Goal: Find specific page/section: Find specific page/section

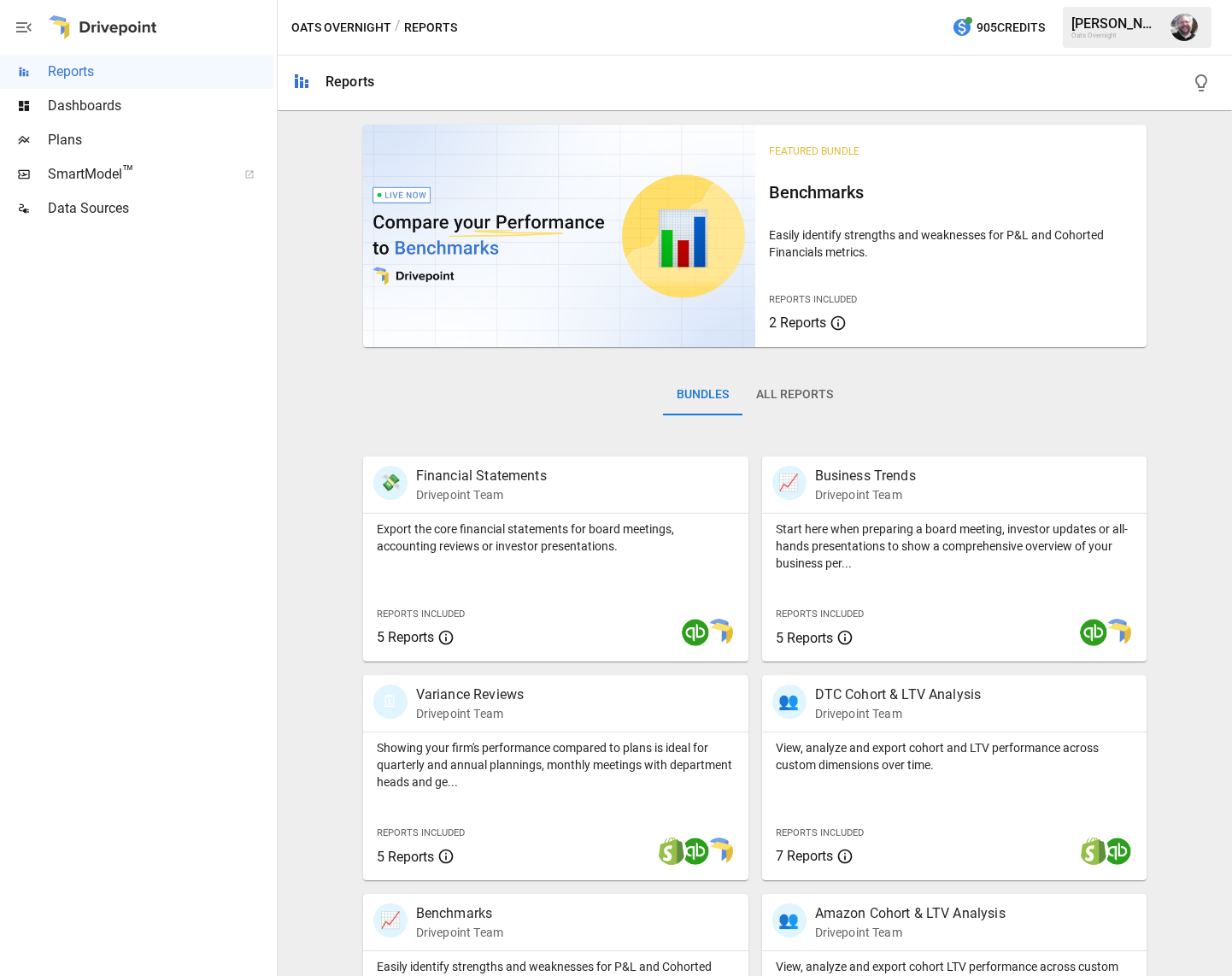
click at [142, 180] on span "SmartModel ™" at bounding box center [136, 174] width 178 height 21
click at [124, 103] on span "Dashboards" at bounding box center [160, 106] width 226 height 21
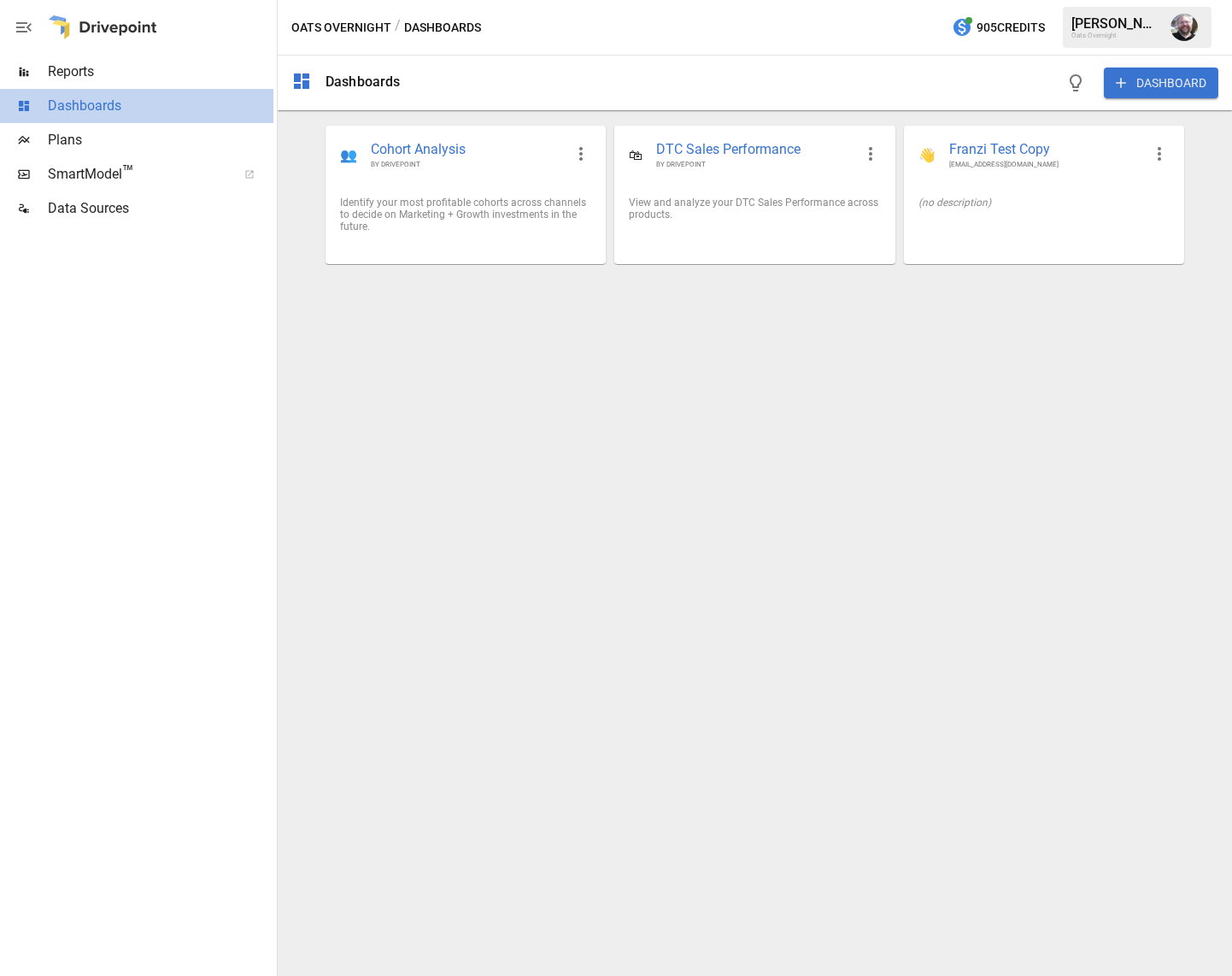
click at [103, 111] on span "Dashboards" at bounding box center [160, 106] width 226 height 21
click at [79, 62] on span "Reports" at bounding box center [160, 72] width 226 height 21
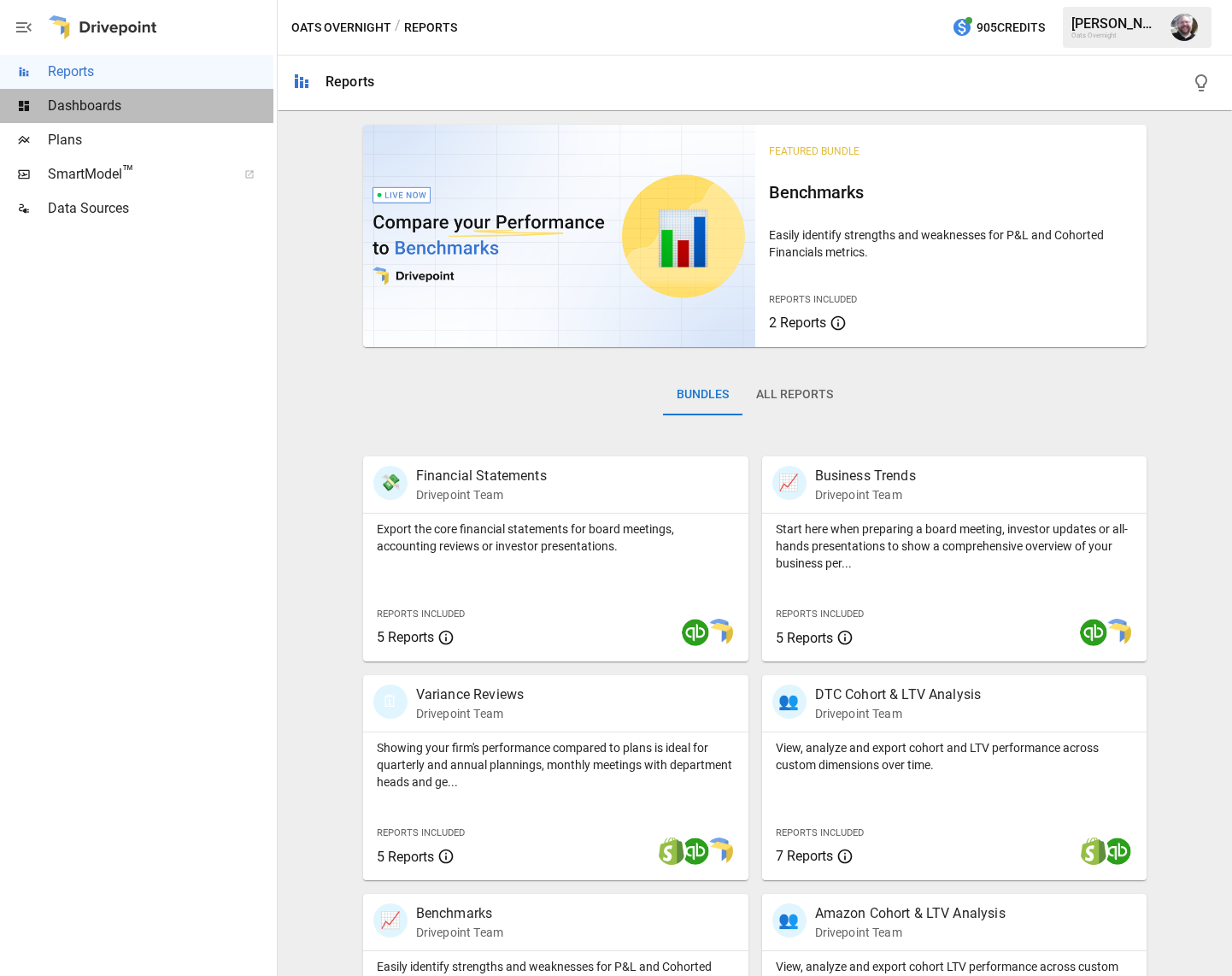
click at [73, 105] on span "Dashboards" at bounding box center [160, 106] width 226 height 21
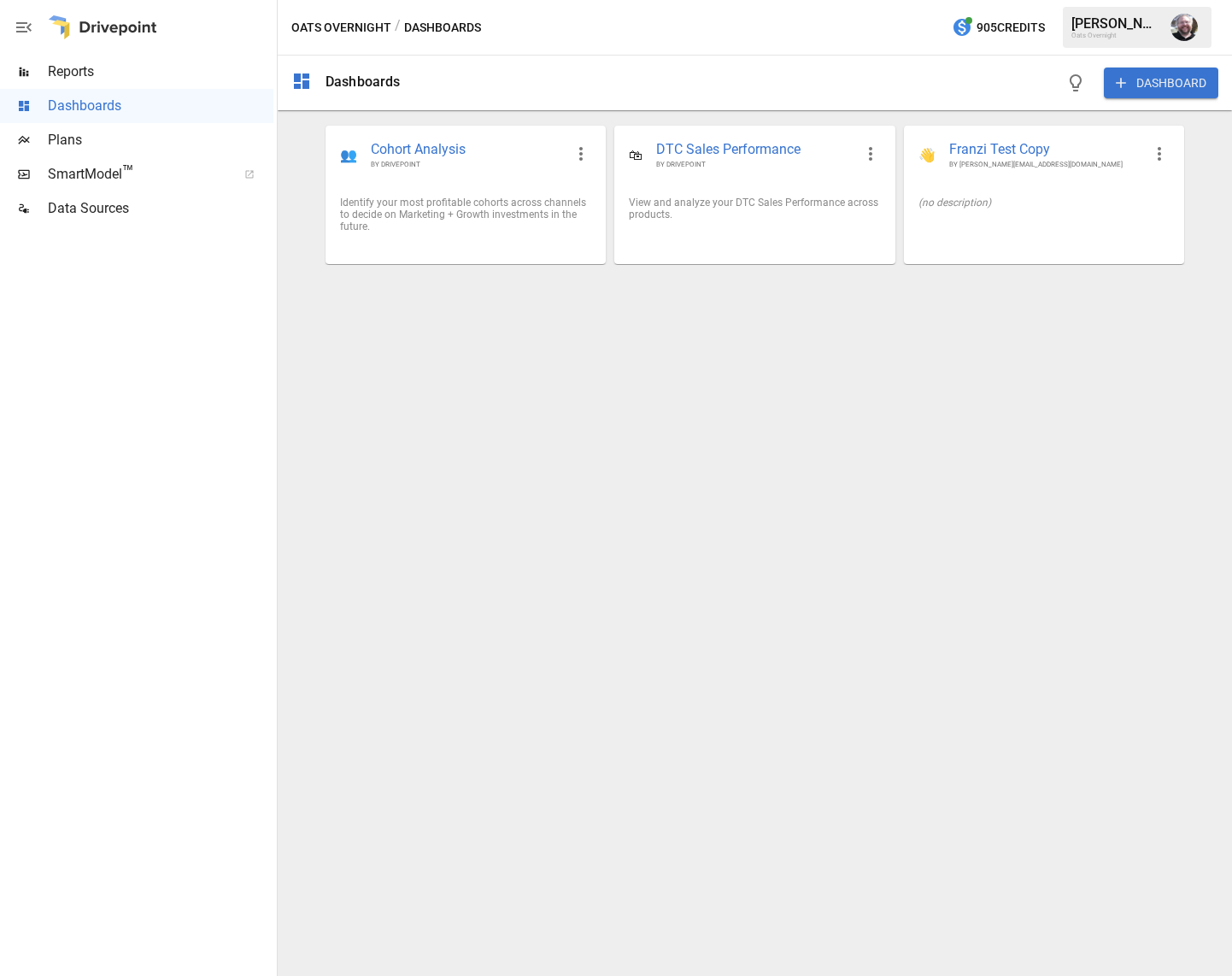
click at [69, 138] on span "Plans" at bounding box center [160, 140] width 226 height 21
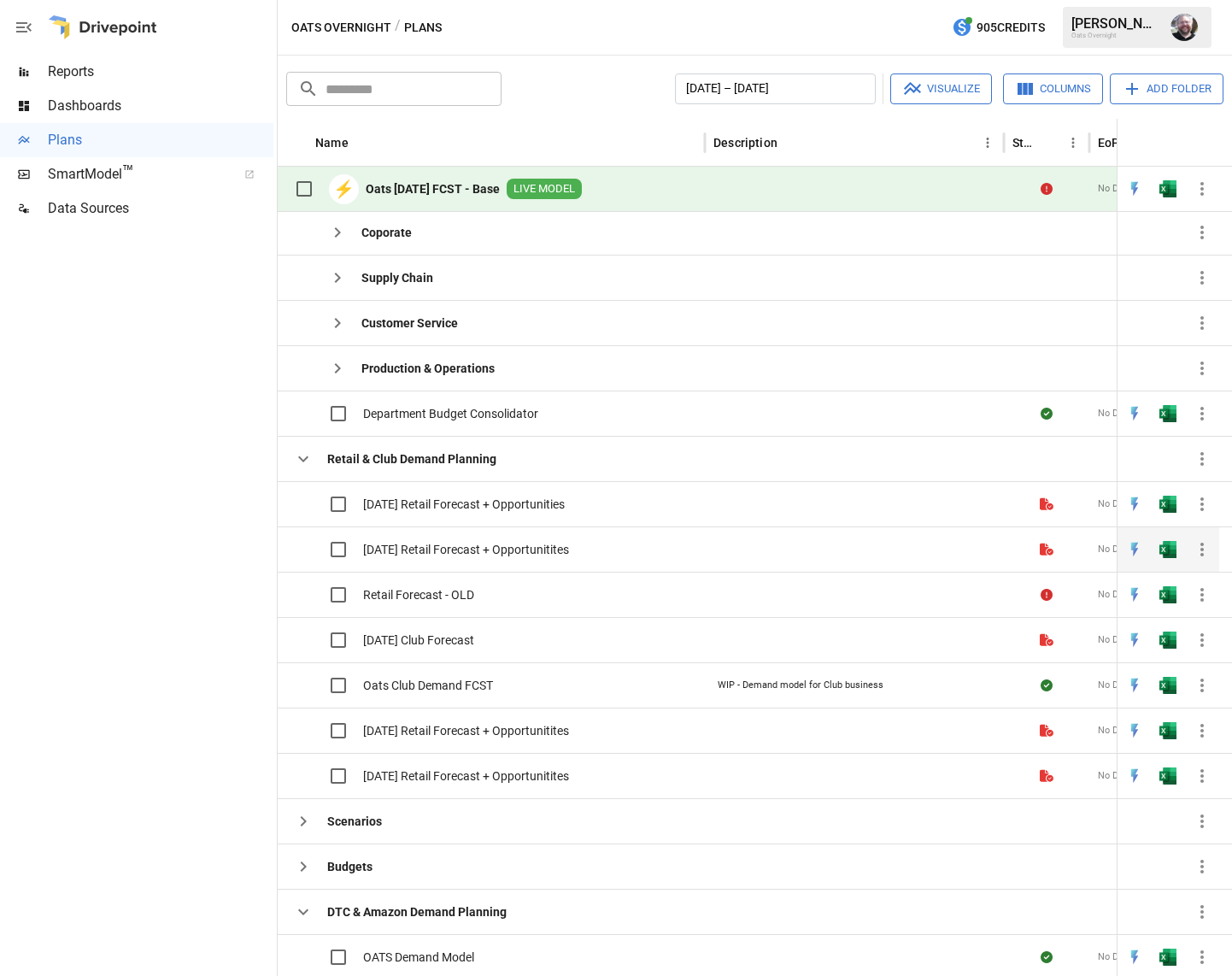
scroll to position [521, 0]
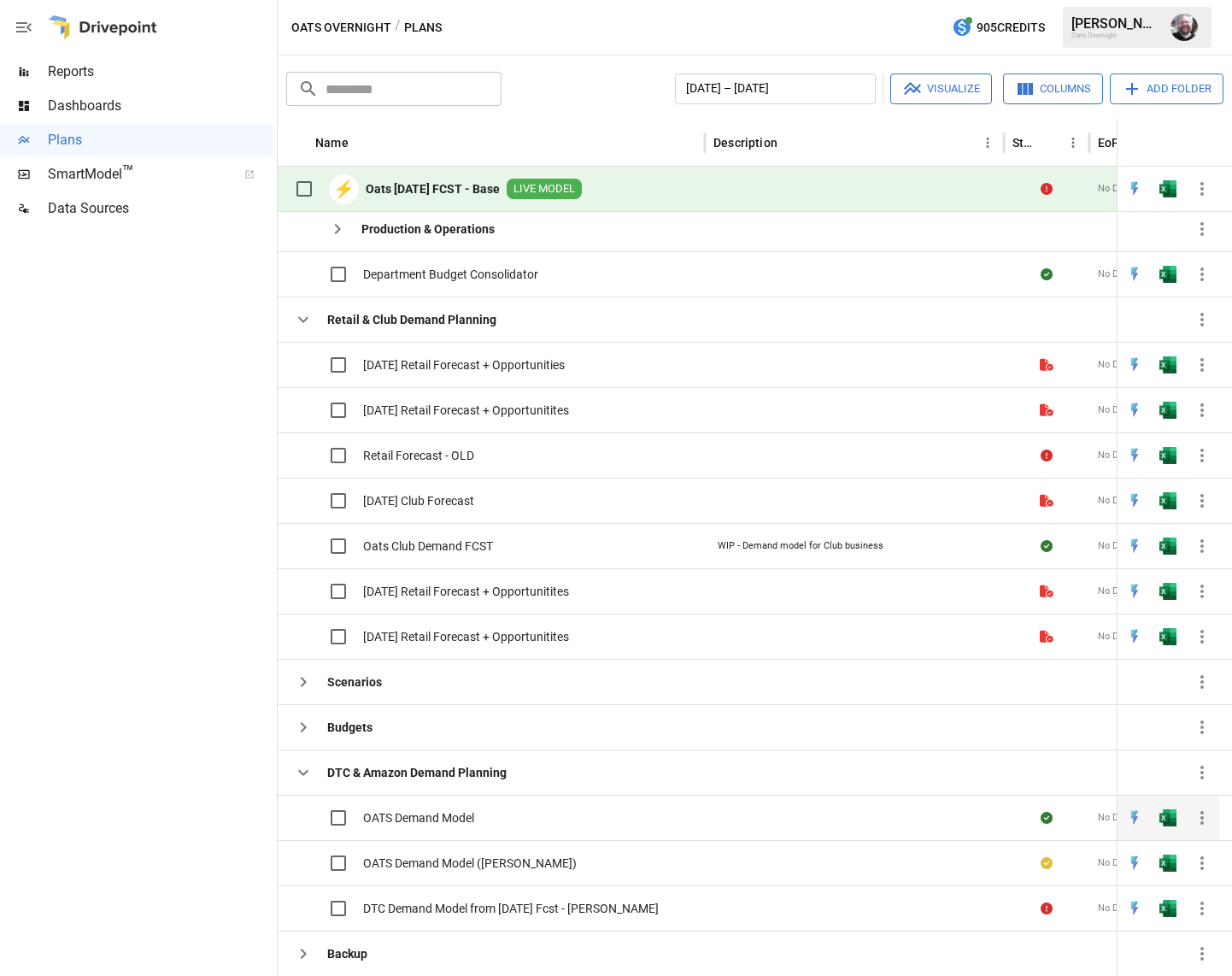
click at [447, 817] on span "OATS Demand Model" at bounding box center [418, 818] width 111 height 17
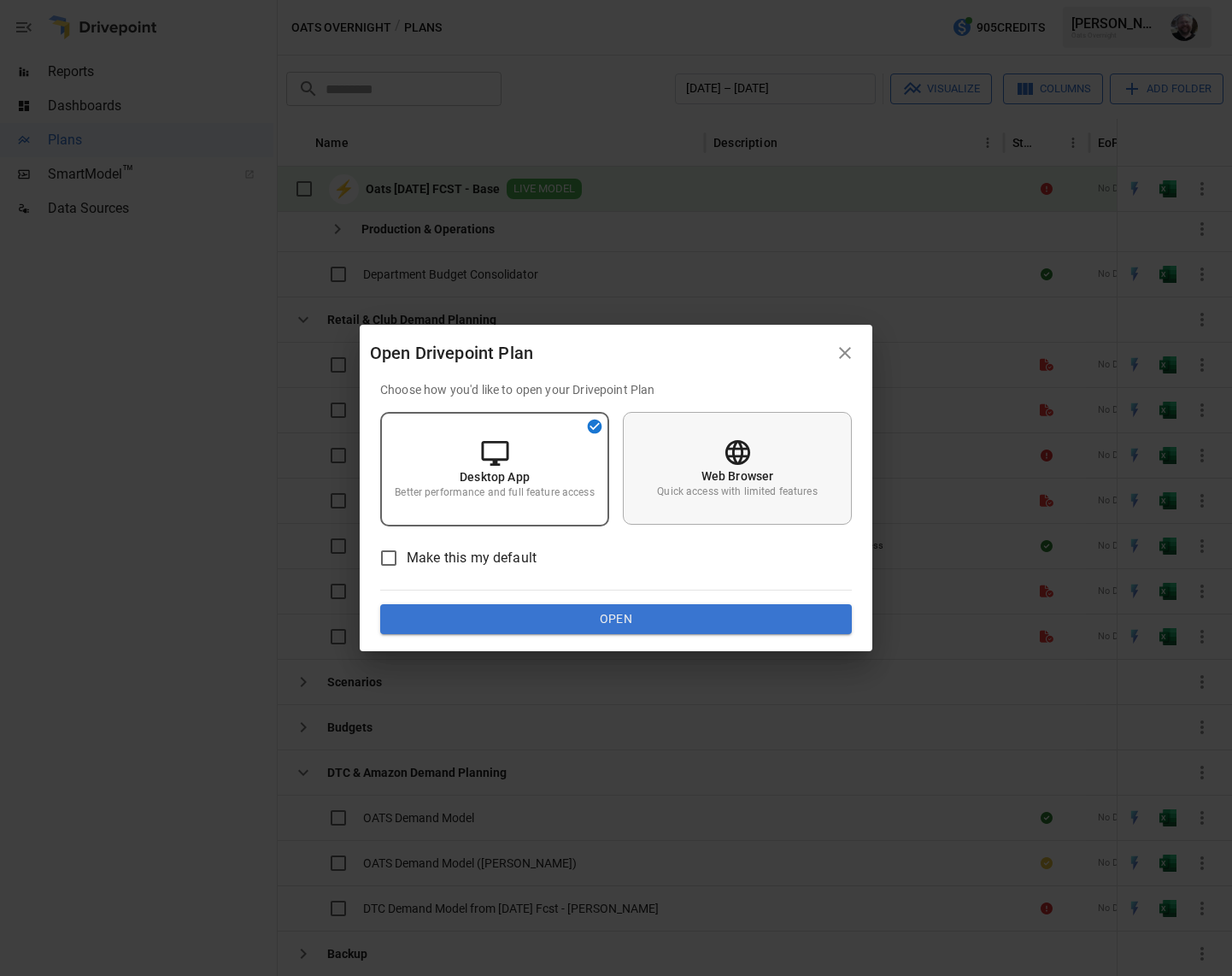
click at [731, 490] on p "Quick access with limited features" at bounding box center [736, 492] width 159 height 15
click at [611, 632] on button "Open" at bounding box center [616, 619] width 472 height 31
